Goal: Task Accomplishment & Management: Manage account settings

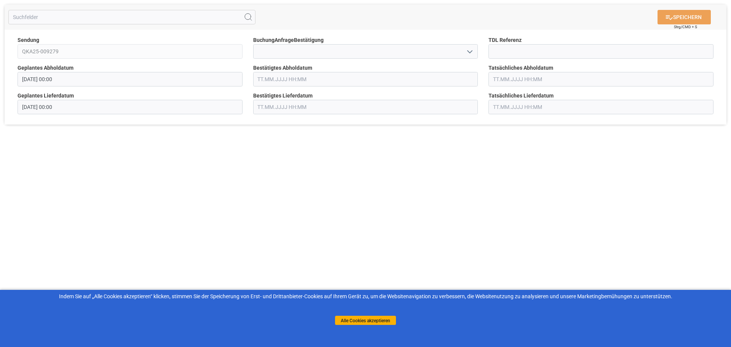
click at [269, 78] on input "text" at bounding box center [365, 79] width 225 height 14
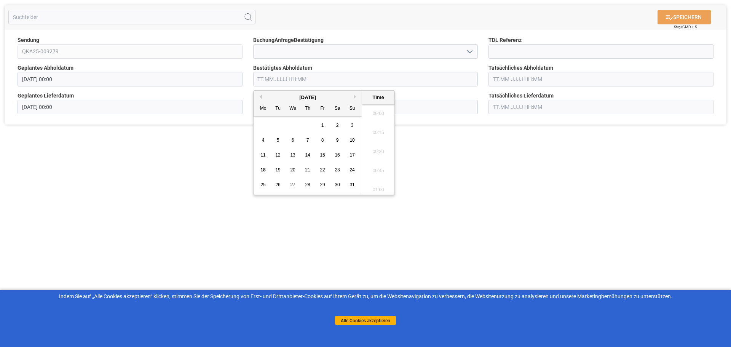
scroll to position [631, 0]
click at [276, 169] on font "19" at bounding box center [277, 169] width 5 height 5
type input "[DATE] 00:00"
click at [239, 155] on div "SPEICHERN Strg/CMD + S Sendung QKA25-009279 BuchungAnfrageBestätigung TDL Refer…" at bounding box center [365, 173] width 731 height 347
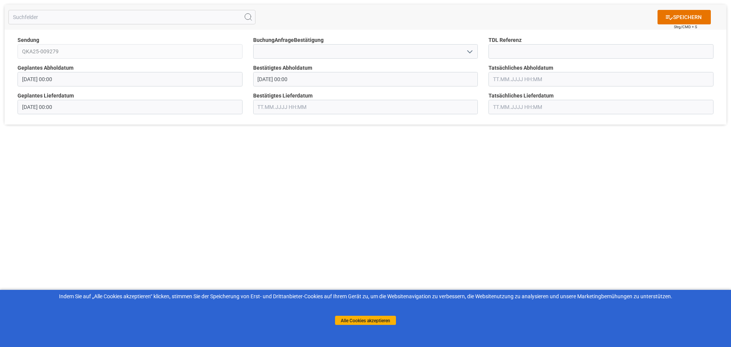
click at [259, 108] on input "text" at bounding box center [365, 107] width 225 height 14
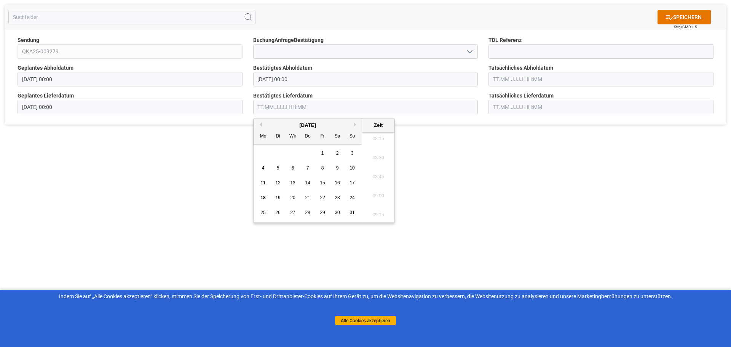
click at [277, 195] on font "19" at bounding box center [277, 197] width 5 height 5
type input "[DATE] 00:00"
click at [362, 160] on div "SPEICHERN Strg/CMD + S Sendung QKA25-009279 BuchungAnfrageBestätigung TDL Refer…" at bounding box center [365, 173] width 731 height 347
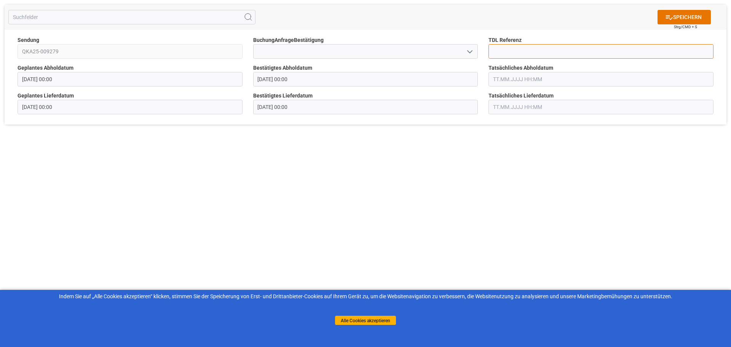
click at [362, 47] on input at bounding box center [601, 51] width 225 height 14
paste input "25080085"
type input "25080085"
click at [362, 16] on font "SPEICHERN" at bounding box center [687, 17] width 29 height 6
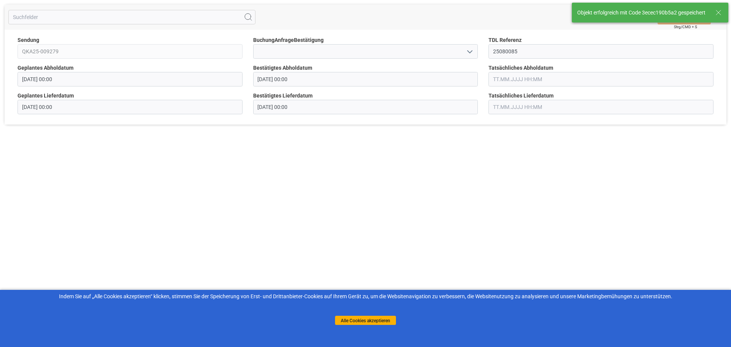
click at [362, 13] on icon at bounding box center [718, 12] width 9 height 9
